Goal: Use online tool/utility: Utilize a website feature to perform a specific function

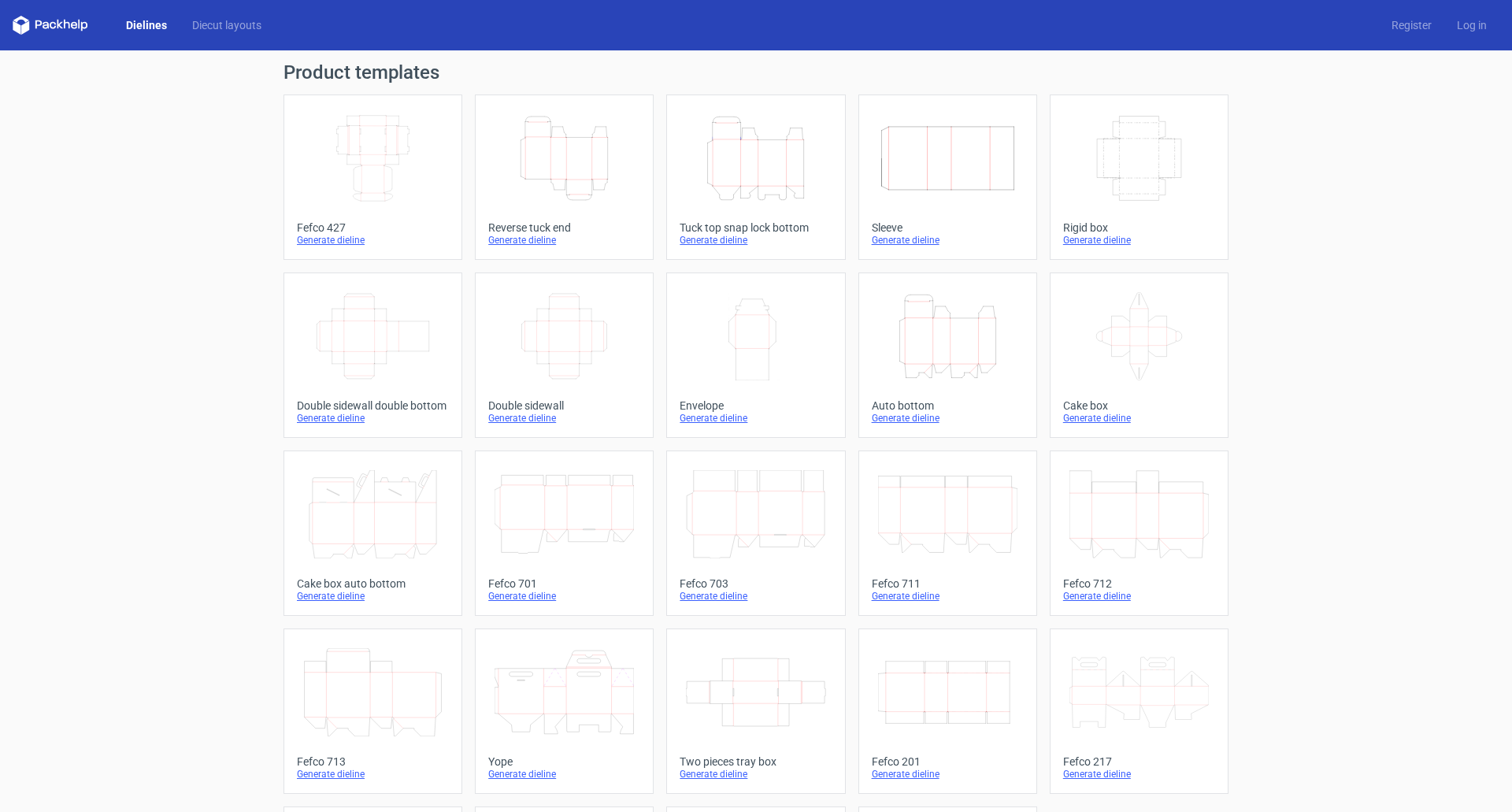
click at [417, 165] on icon "Width Depth Height" at bounding box center [372, 158] width 139 height 88
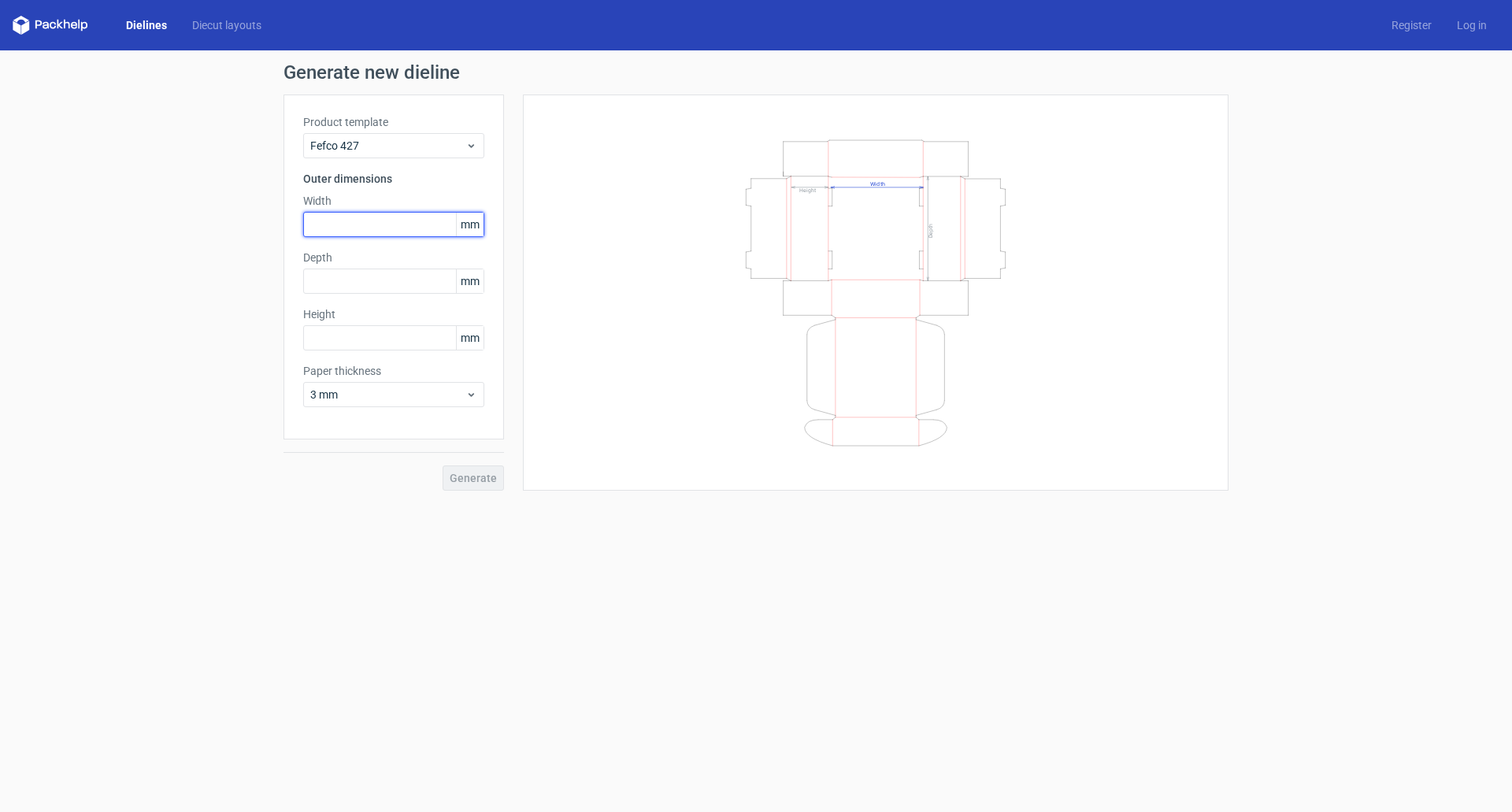
click at [410, 223] on input "text" at bounding box center [393, 225] width 181 height 25
type input "295"
type input "45"
click at [492, 474] on span "Generate" at bounding box center [473, 478] width 47 height 11
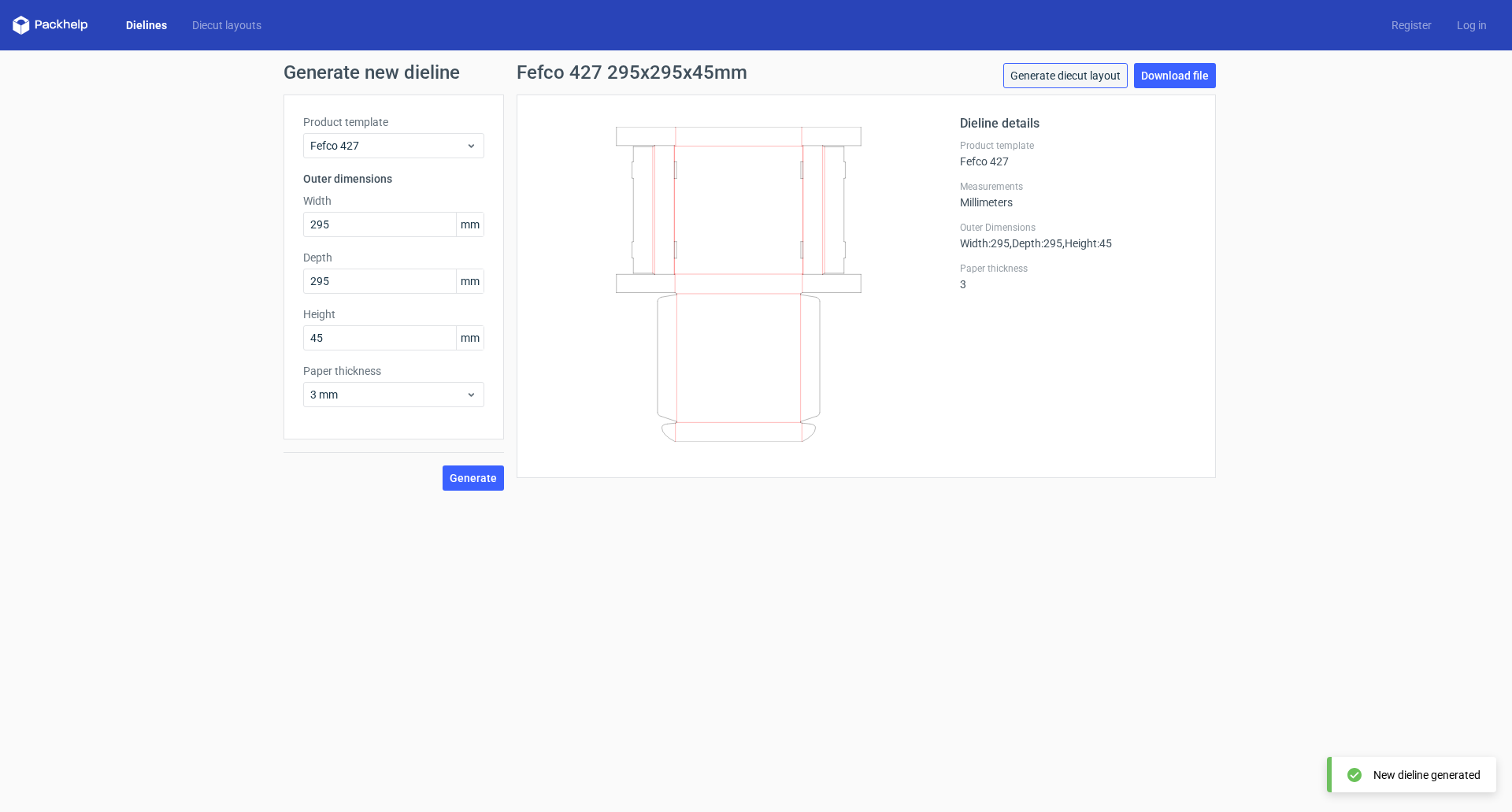
click at [1064, 74] on link "Generate diecut layout" at bounding box center [1066, 76] width 125 height 25
